Goal: Information Seeking & Learning: Learn about a topic

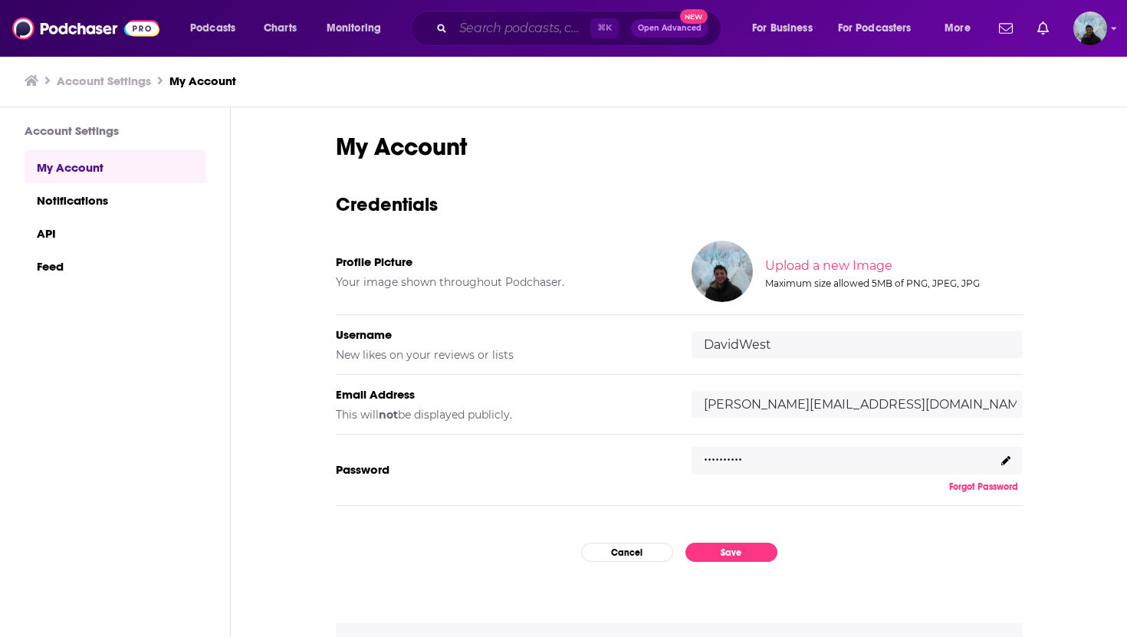
click at [567, 32] on input "Search podcasts, credits, & more..." at bounding box center [521, 28] width 137 height 25
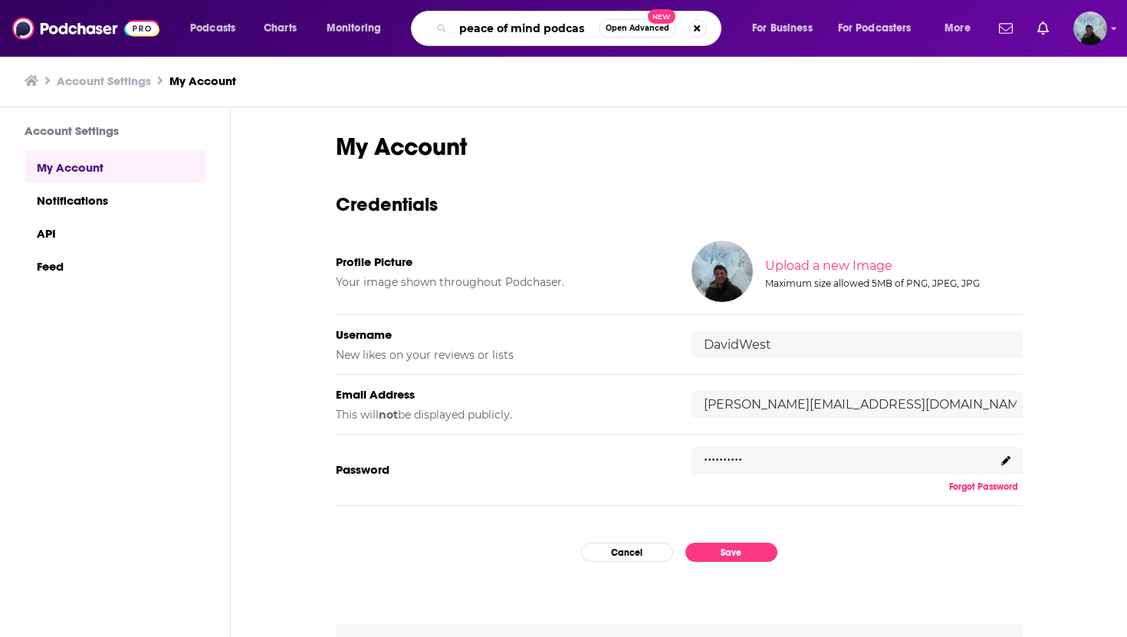
type input "peace of mind podcast"
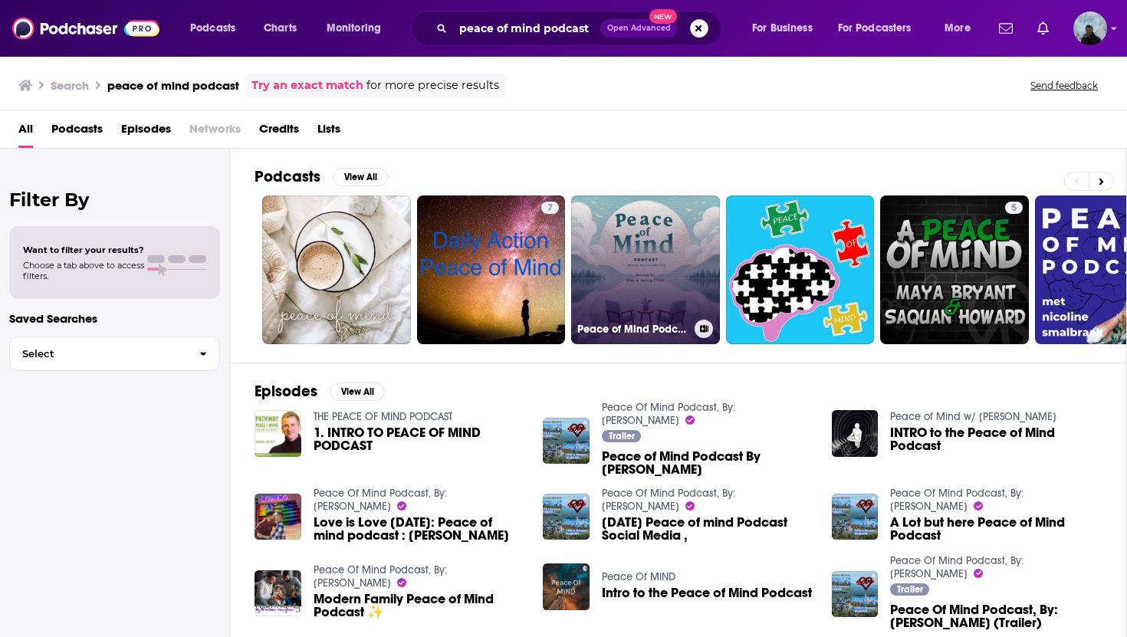
click at [660, 255] on link "Peace of Mind Podcast" at bounding box center [645, 270] width 149 height 149
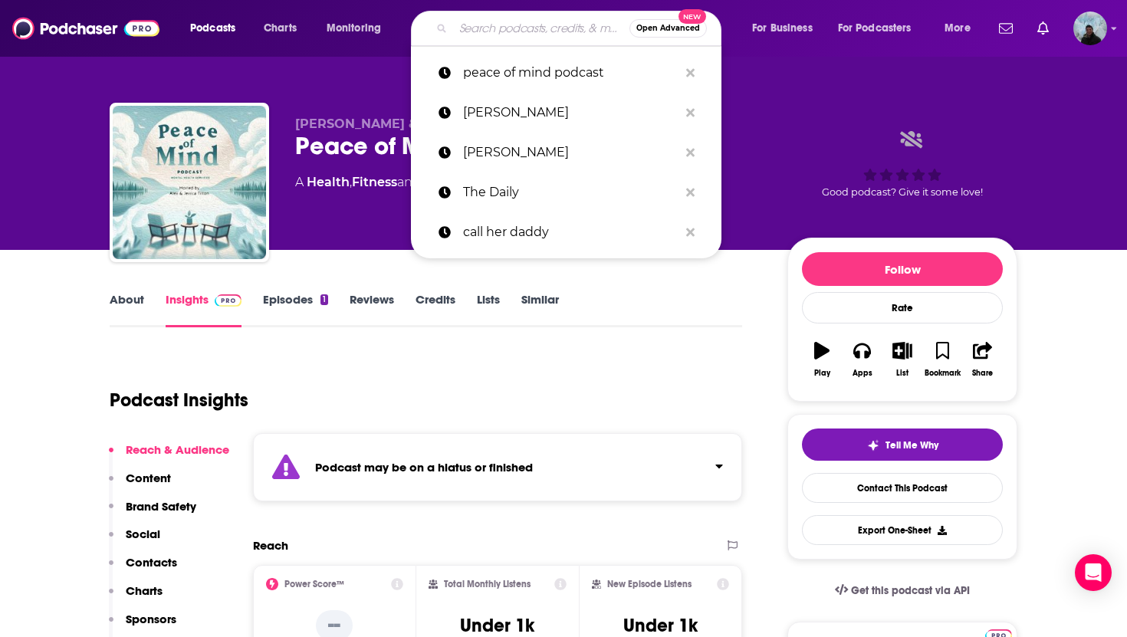
click at [539, 31] on input "Search podcasts, credits, & more..." at bounding box center [541, 28] width 176 height 25
paste input "The Advisor with [PERSON_NAME]"
type input "The Advisor with [PERSON_NAME]"
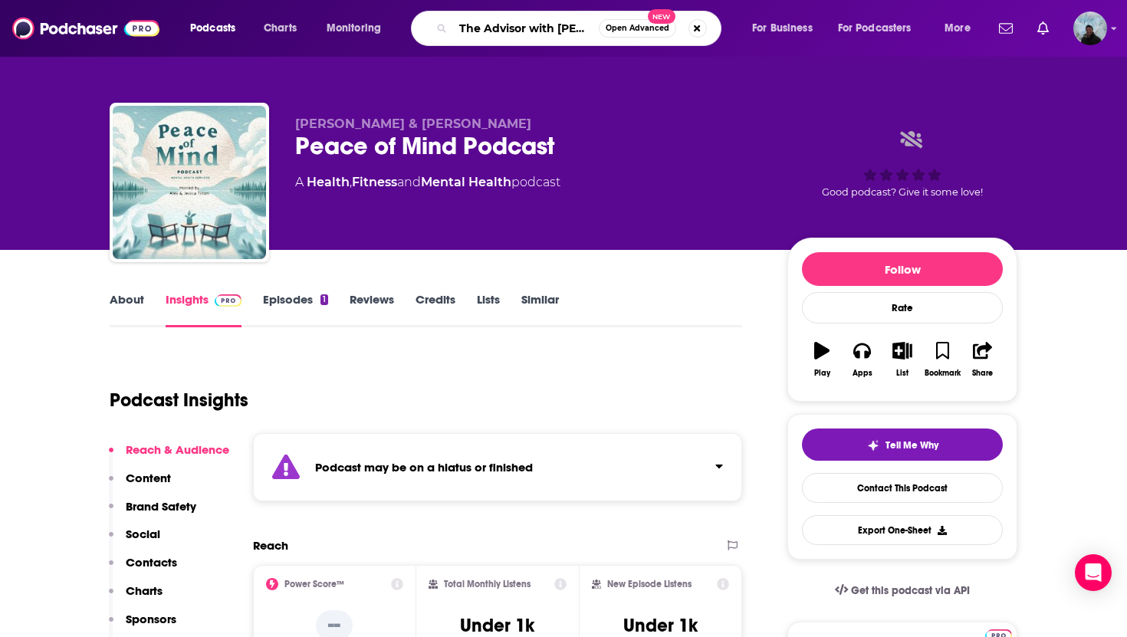
scroll to position [0, 53]
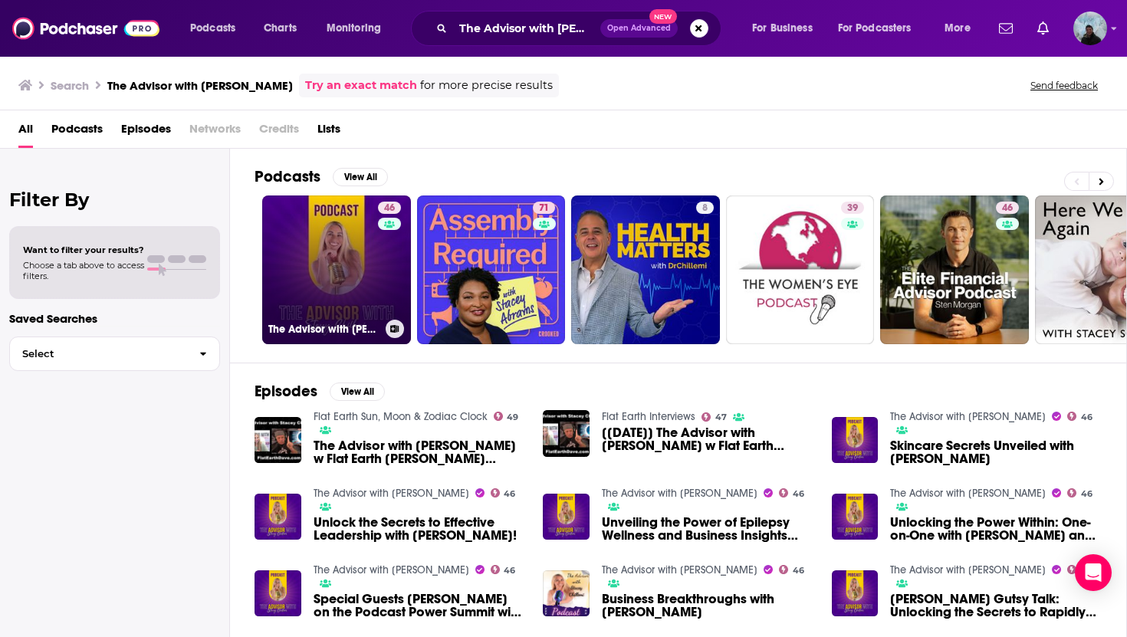
click at [314, 242] on link "46 The Advisor with [PERSON_NAME]" at bounding box center [336, 270] width 149 height 149
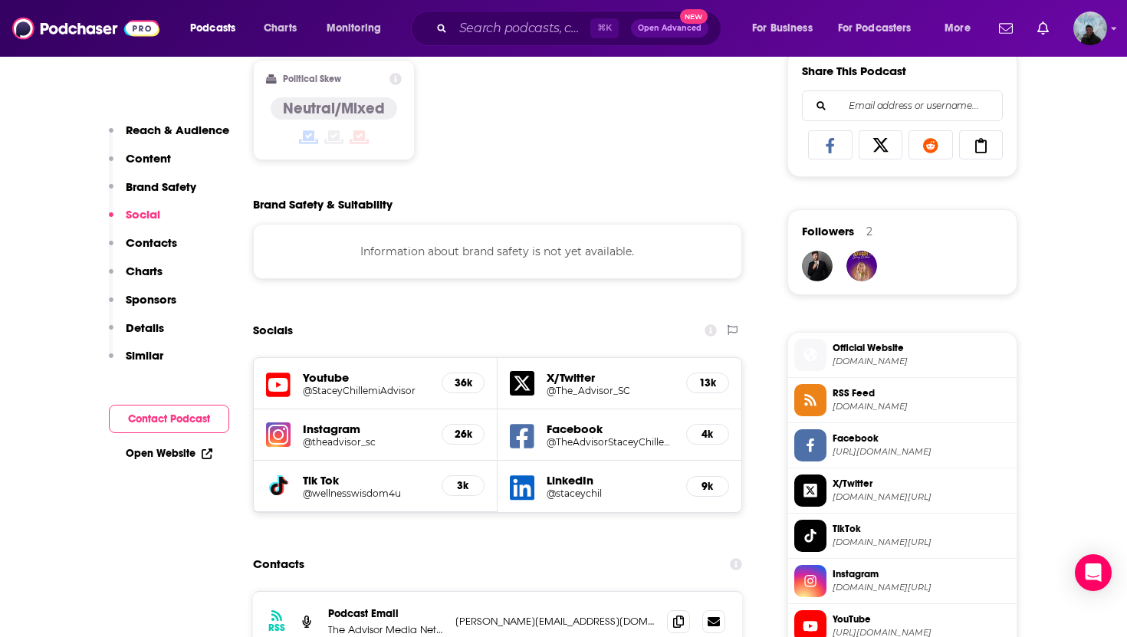
scroll to position [1048, 0]
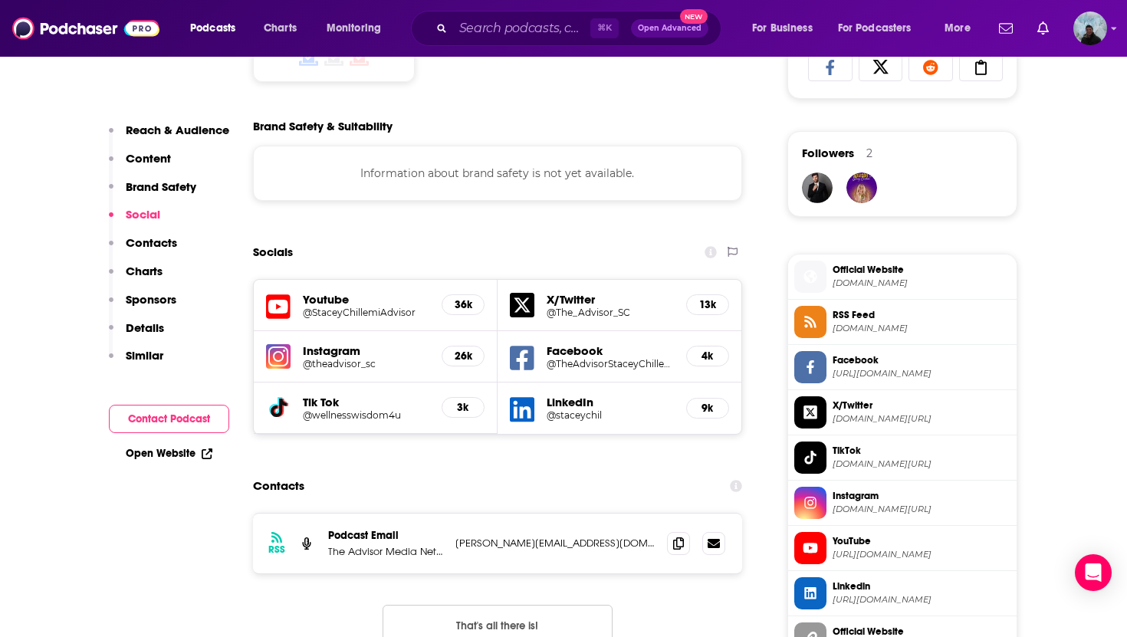
click at [281, 310] on icon at bounding box center [278, 307] width 25 height 28
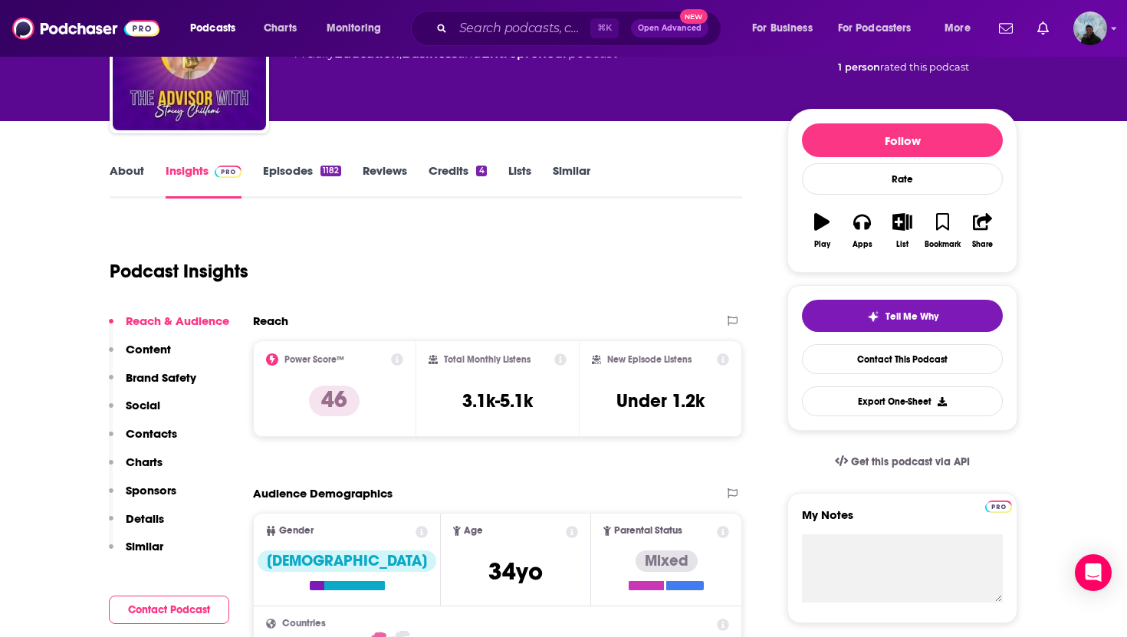
scroll to position [130, 0]
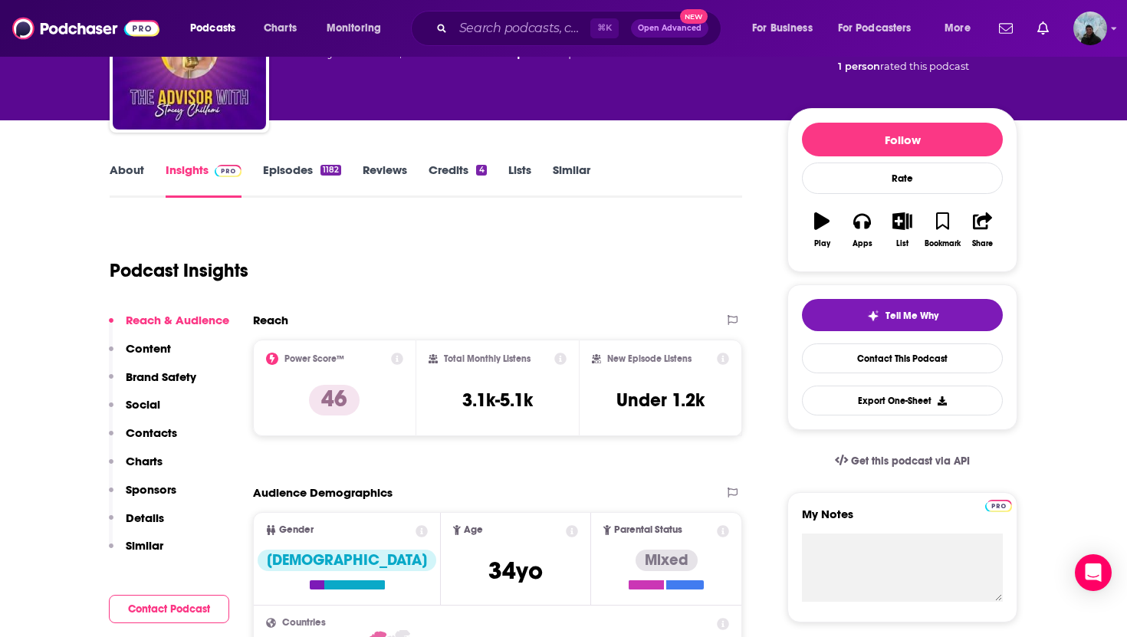
click at [377, 177] on link "Reviews" at bounding box center [385, 180] width 44 height 35
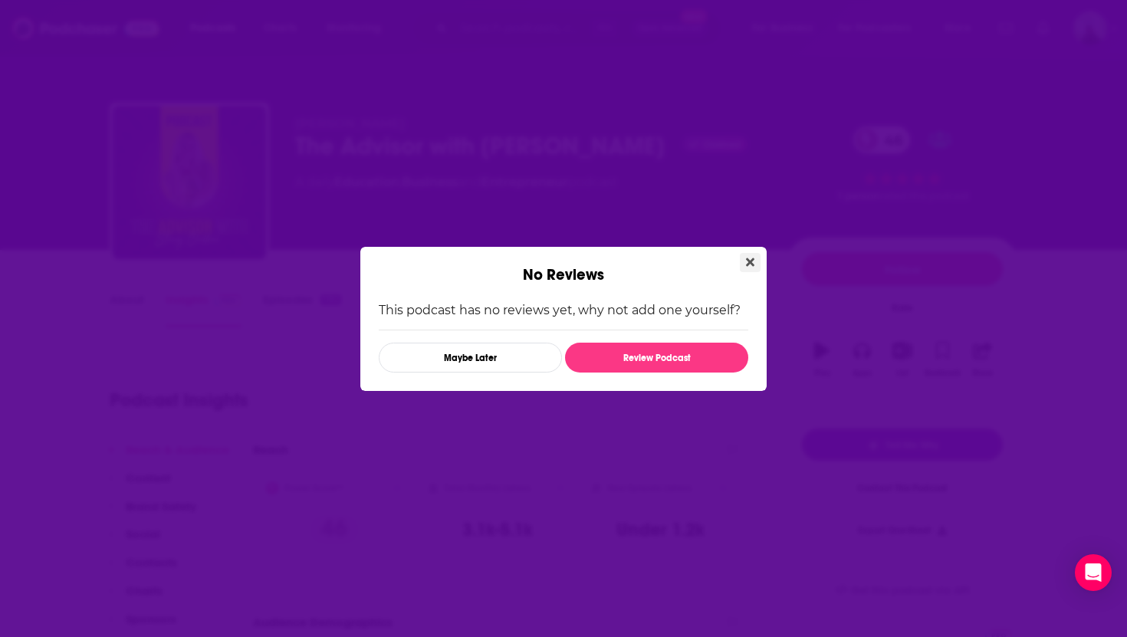
click at [752, 258] on icon "Close" at bounding box center [750, 262] width 8 height 12
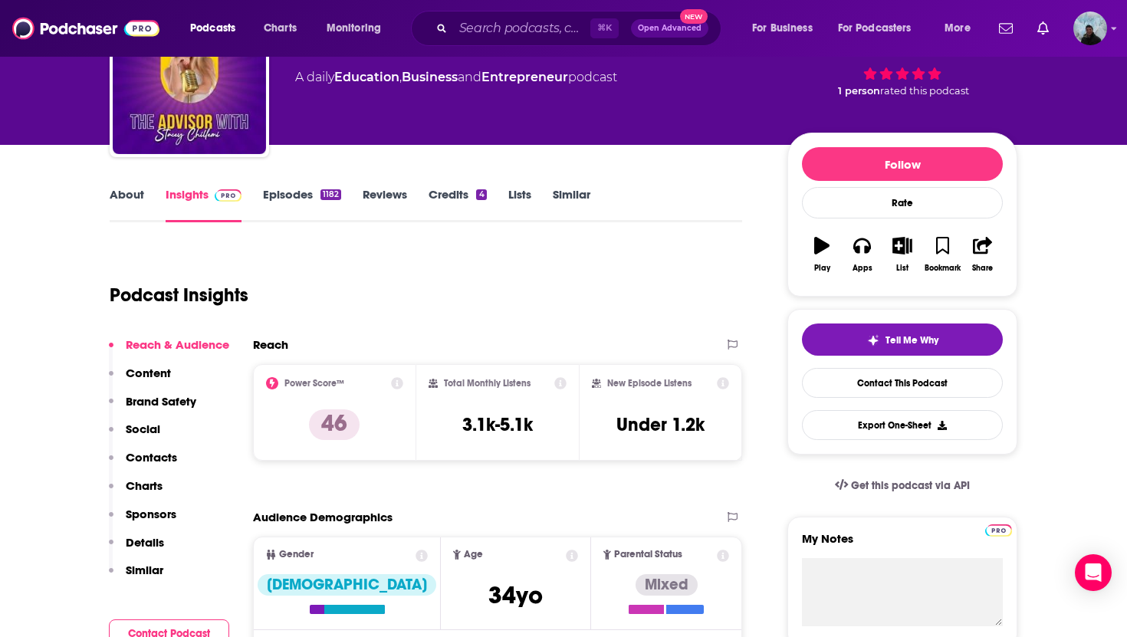
scroll to position [106, 0]
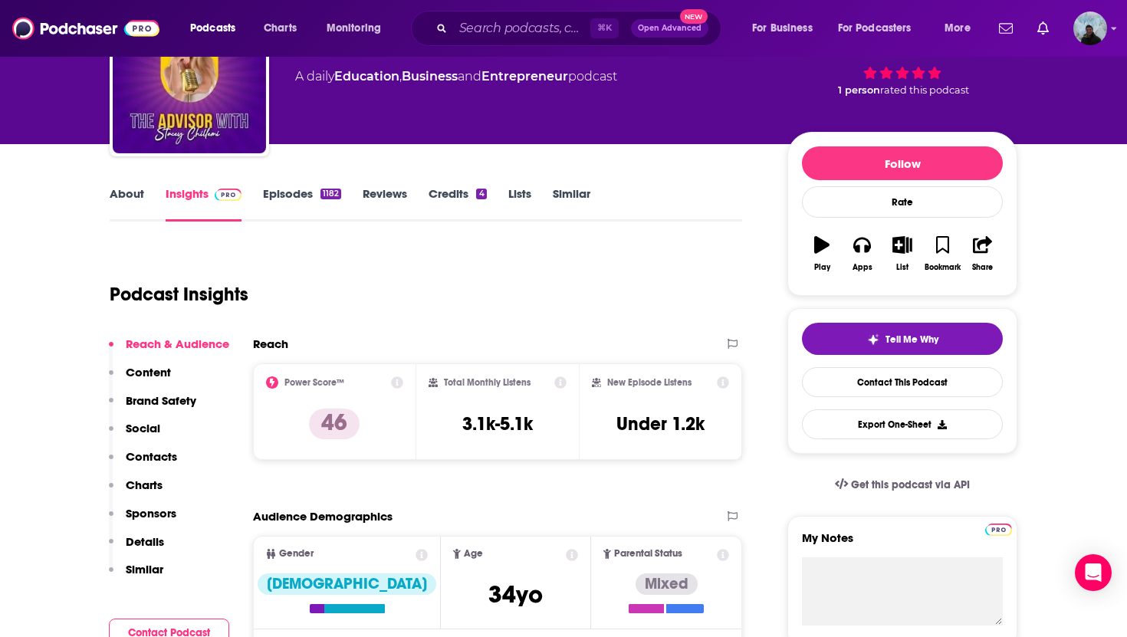
click at [127, 199] on link "About" at bounding box center [127, 203] width 35 height 35
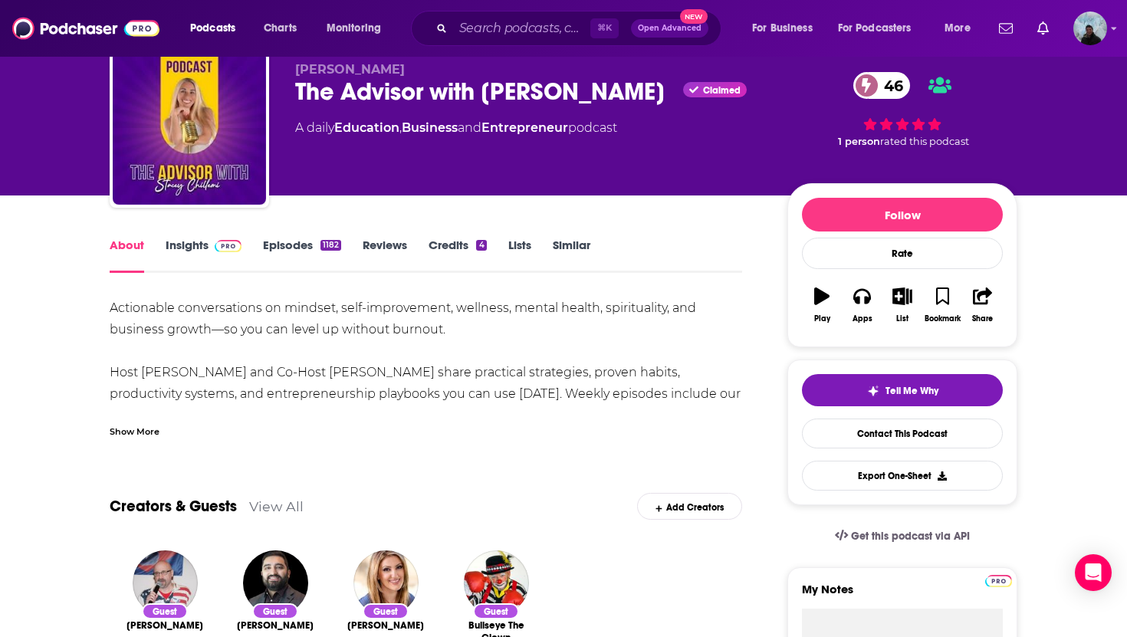
scroll to position [78, 0]
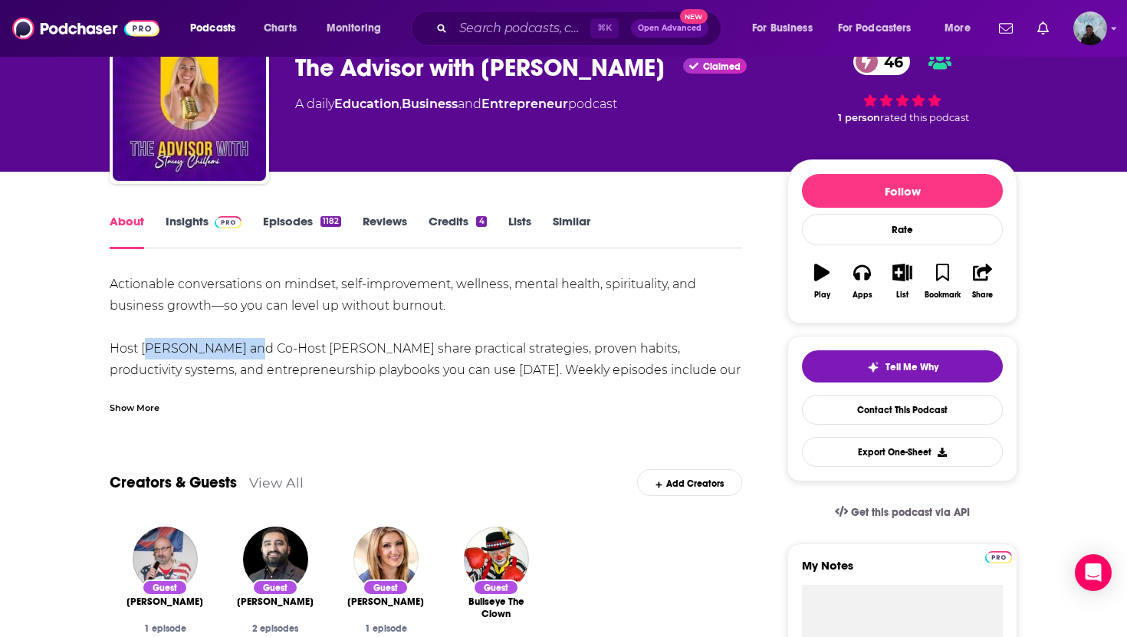
drag, startPoint x: 234, startPoint y: 349, endPoint x: 143, endPoint y: 351, distance: 90.5
click at [143, 351] on div "Actionable conversations on mindset, self-improvement, wellness, mental health,…" at bounding box center [426, 424] width 633 height 301
copy div "[PERSON_NAME]"
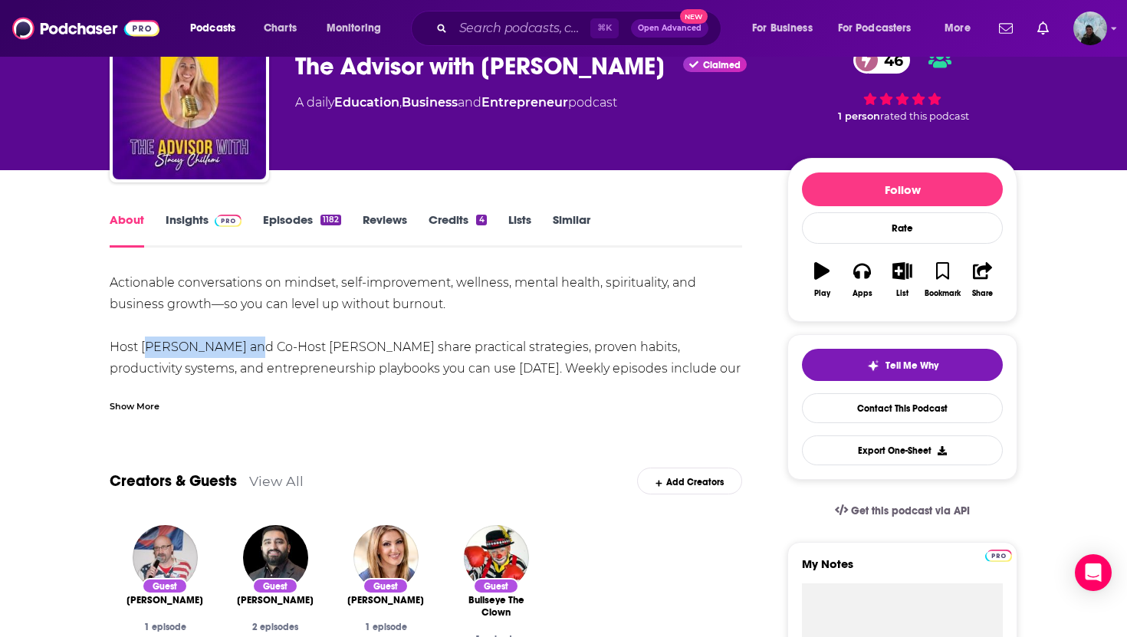
scroll to position [107, 0]
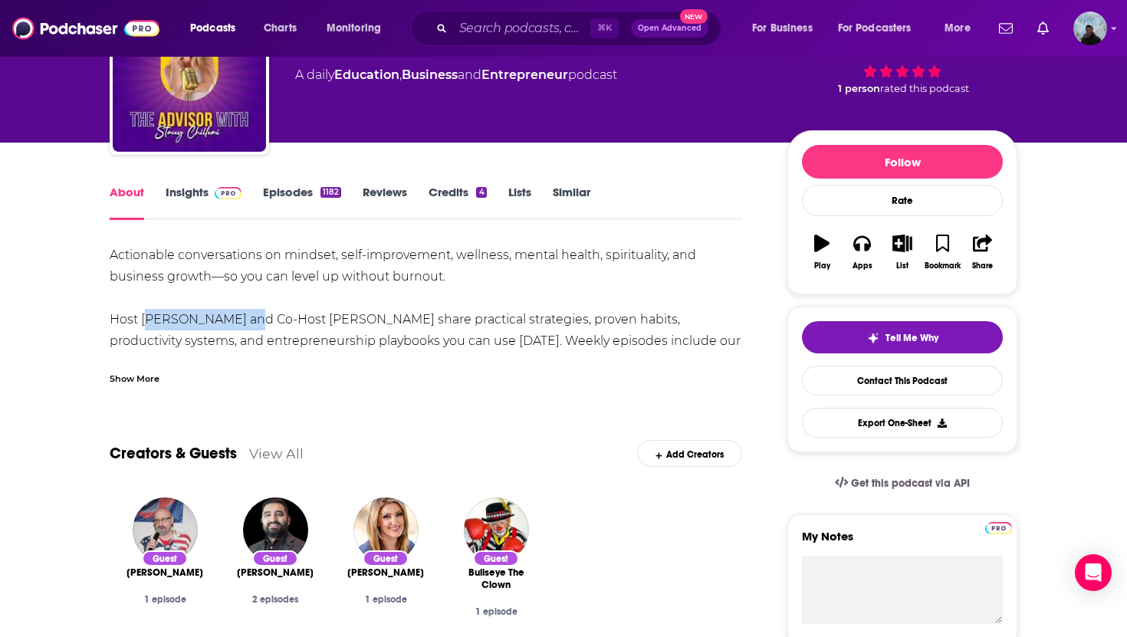
click at [210, 194] on span at bounding box center [225, 192] width 33 height 15
